Goal: Transaction & Acquisition: Subscribe to service/newsletter

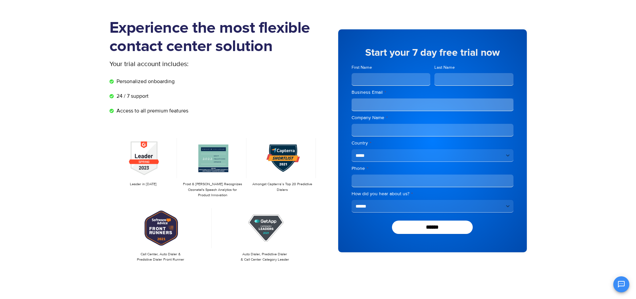
scroll to position [36, 0]
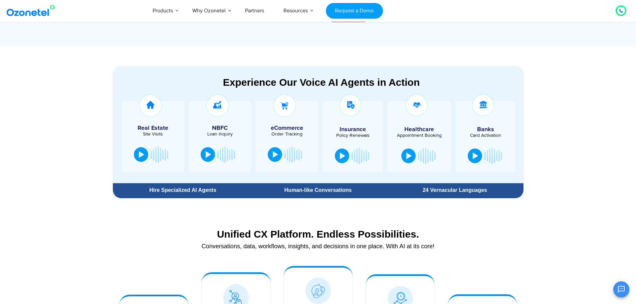
scroll to position [334, 0]
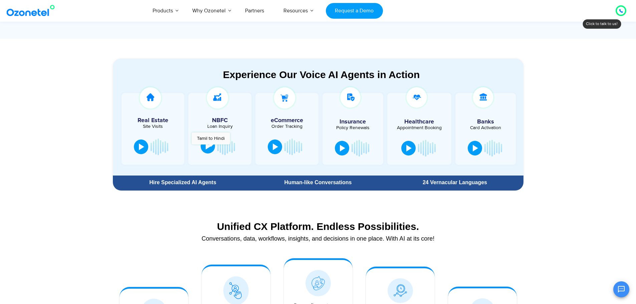
click at [211, 148] on div at bounding box center [208, 146] width 5 height 7
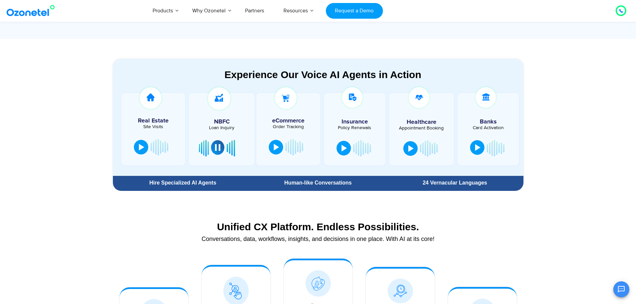
click at [477, 150] on div at bounding box center [477, 147] width 5 height 7
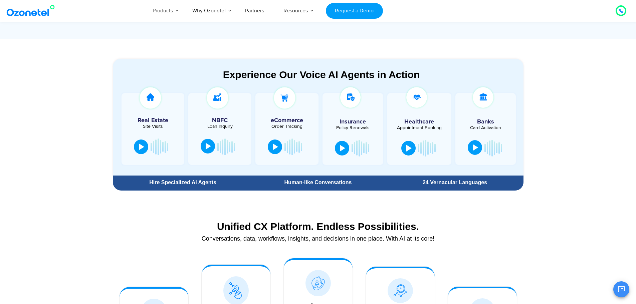
click at [475, 147] on div at bounding box center [475, 147] width 5 height 7
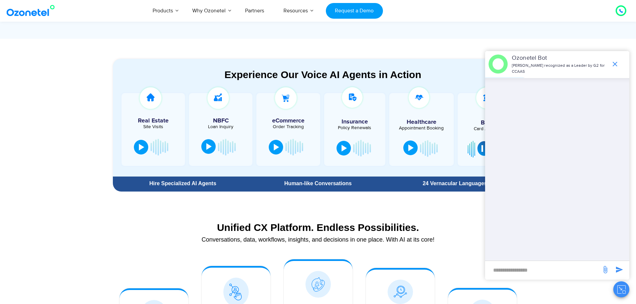
click at [410, 148] on div at bounding box center [410, 148] width 5 height 7
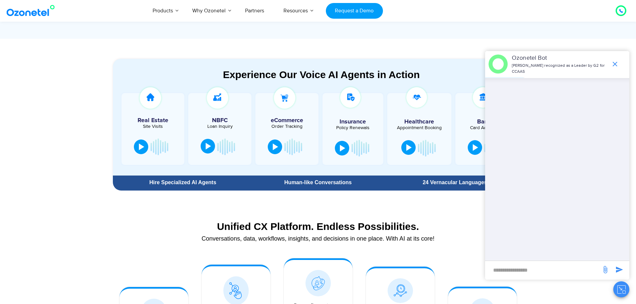
click at [409, 146] on div at bounding box center [408, 147] width 5 height 7
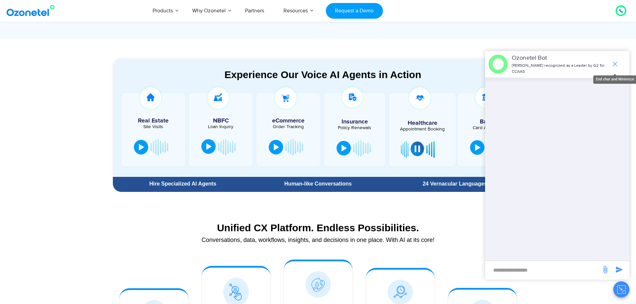
click at [615, 63] on icon "end chat or minimize" at bounding box center [615, 64] width 5 height 5
